Goal: Transaction & Acquisition: Purchase product/service

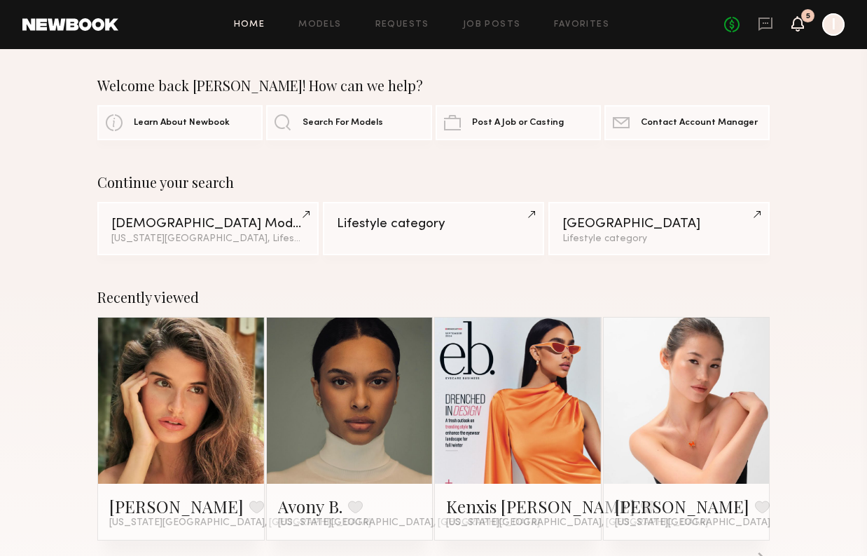
click at [799, 21] on icon at bounding box center [797, 23] width 11 height 10
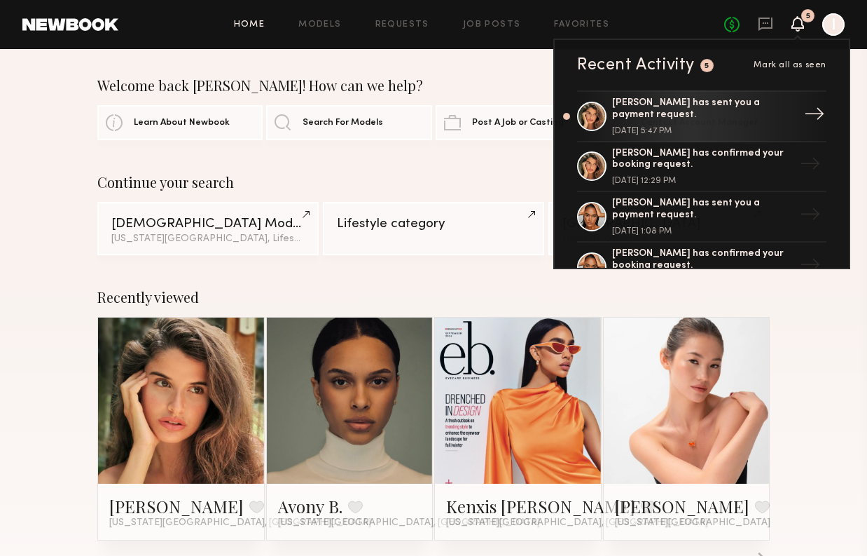
click at [752, 111] on div "[PERSON_NAME] has sent you a payment request." at bounding box center [703, 109] width 182 height 24
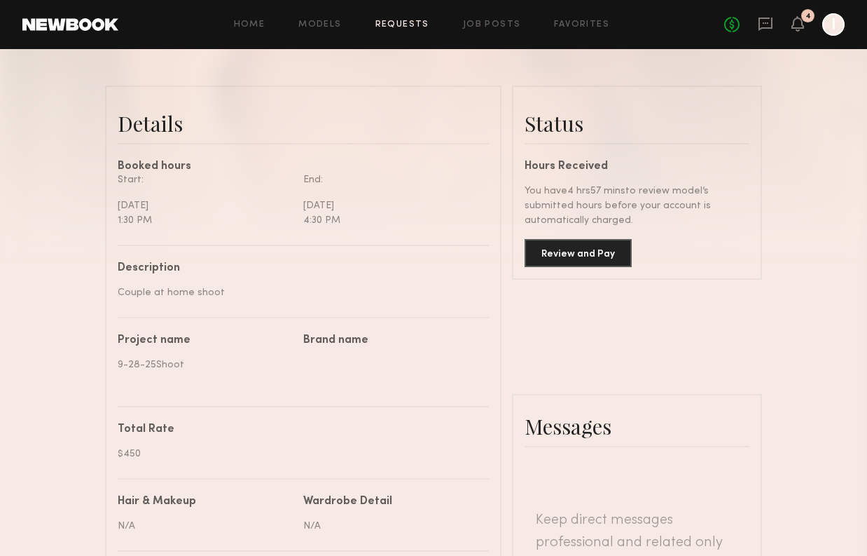
scroll to position [230, 0]
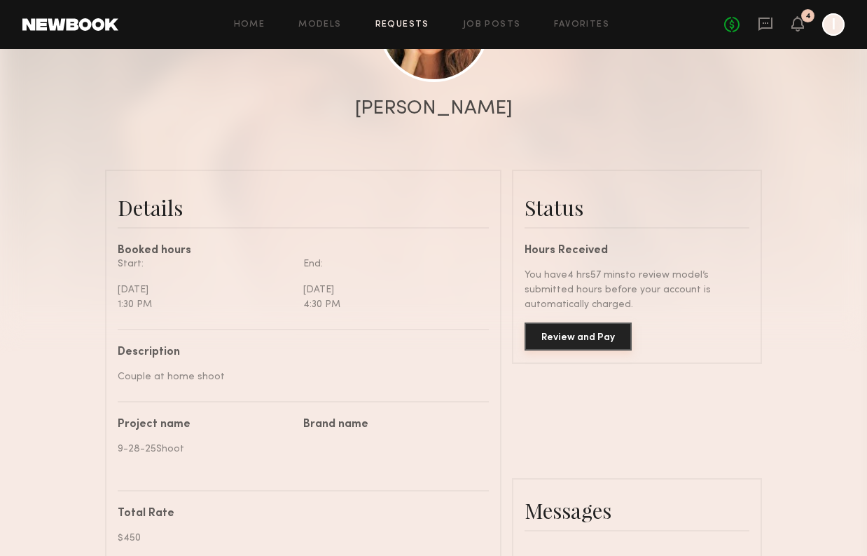
click at [606, 333] on button "Review and Pay" at bounding box center [578, 336] width 107 height 28
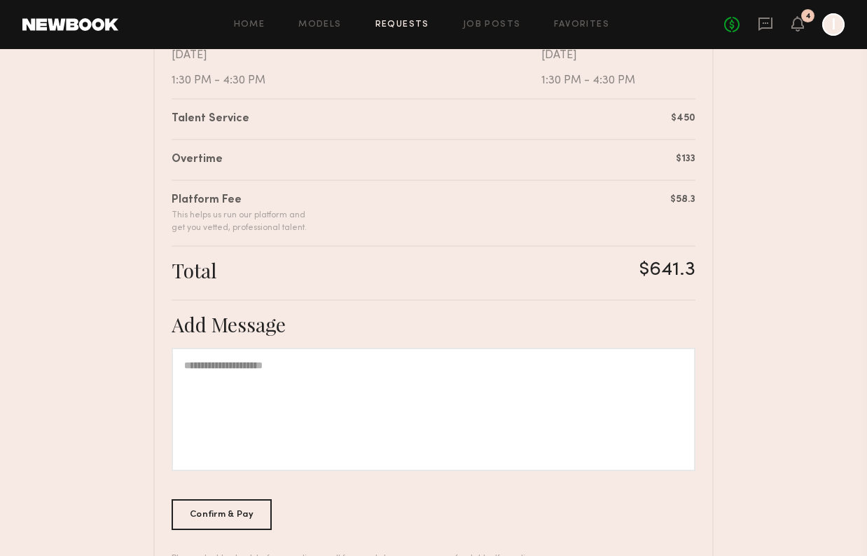
scroll to position [380, 0]
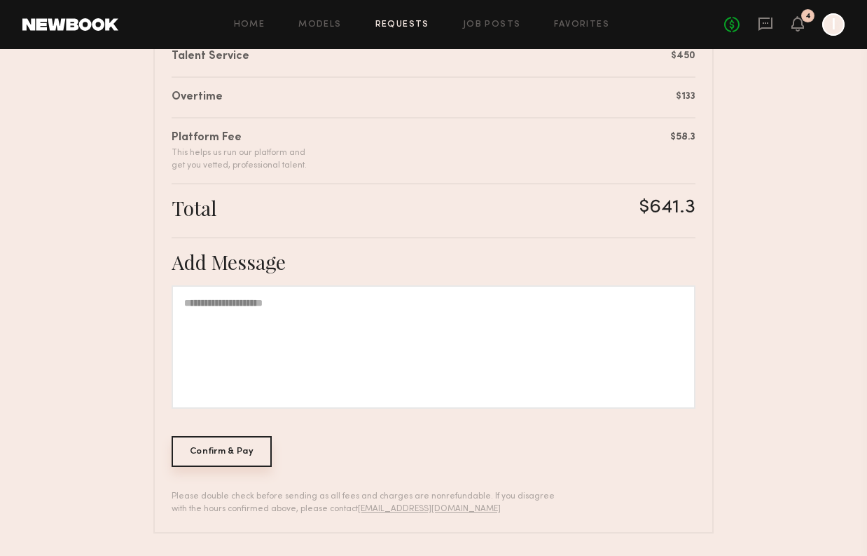
click at [256, 446] on div "Confirm & Pay" at bounding box center [222, 451] width 100 height 31
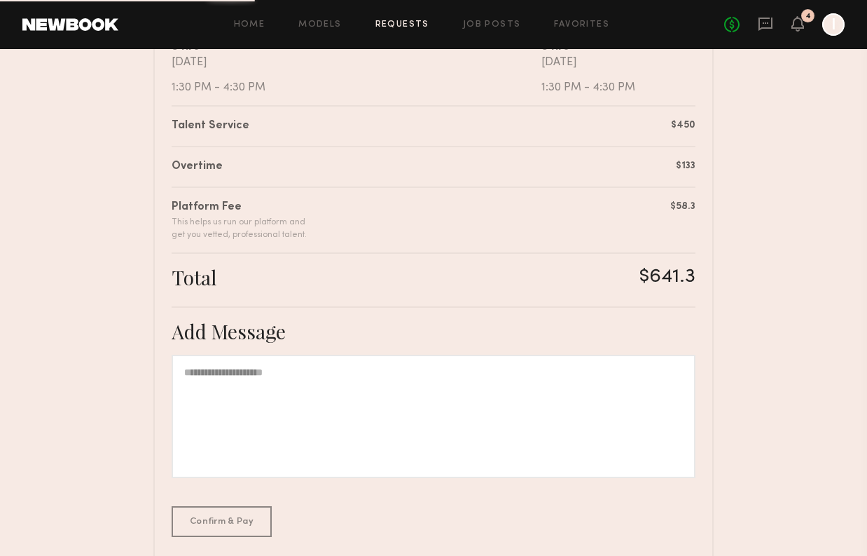
scroll to position [270, 0]
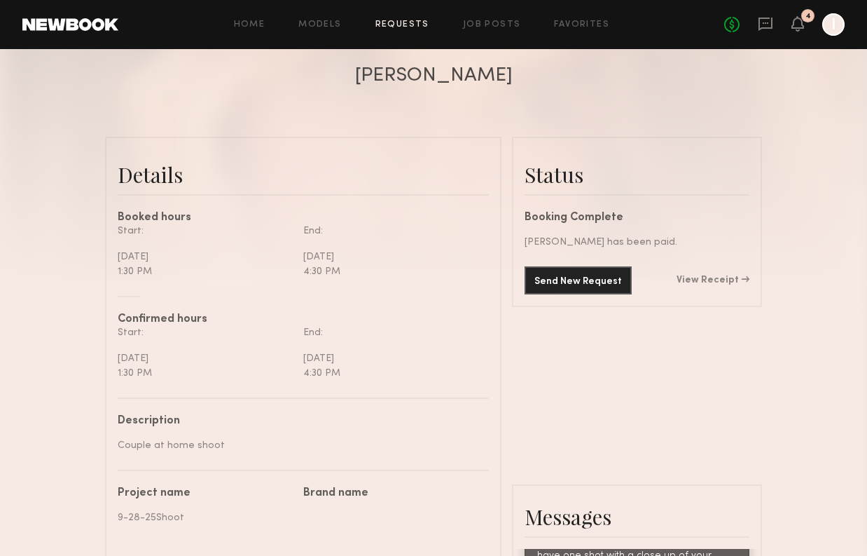
scroll to position [285, 0]
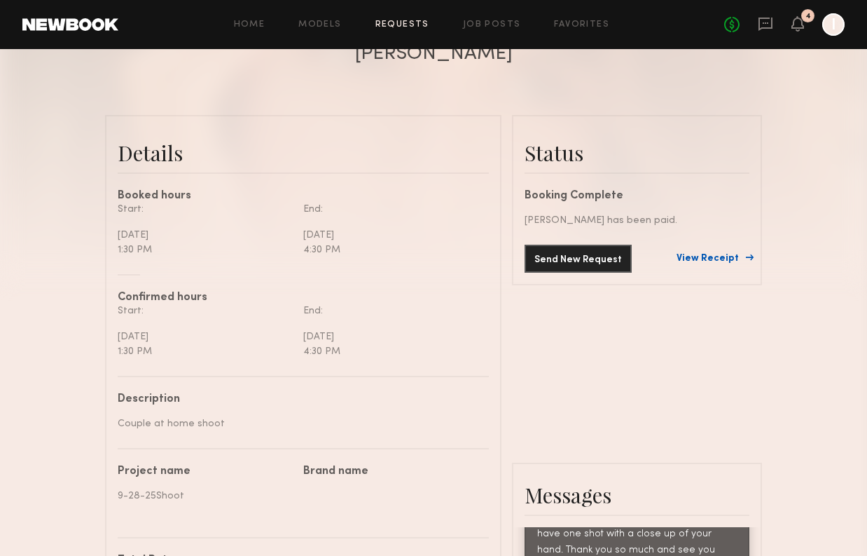
click at [707, 257] on link "View Receipt" at bounding box center [713, 259] width 73 height 10
